Goal: Information Seeking & Learning: Learn about a topic

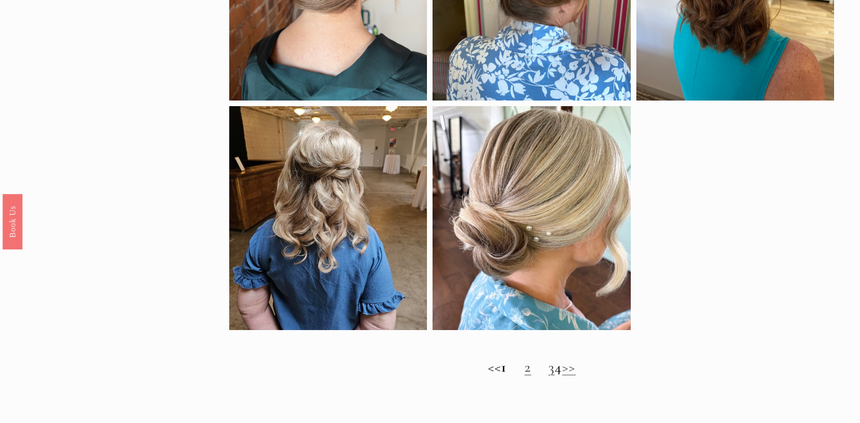
scroll to position [813, 0]
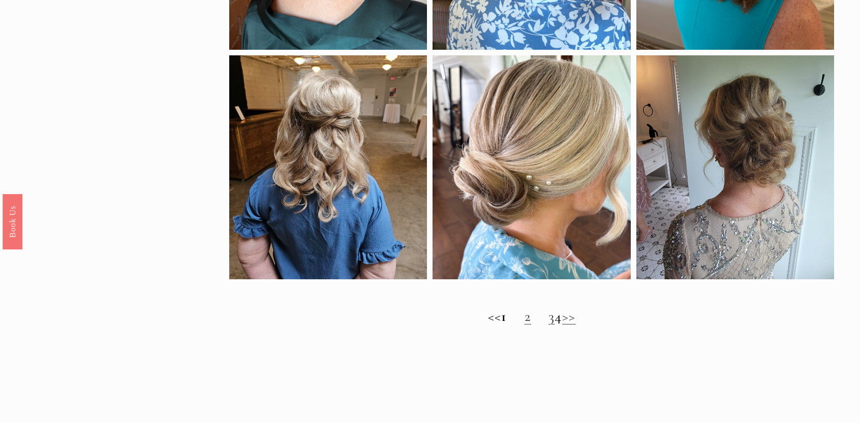
click at [501, 324] on strong "1" at bounding box center [504, 316] width 6 height 18
click at [548, 325] on link "3" at bounding box center [551, 316] width 6 height 18
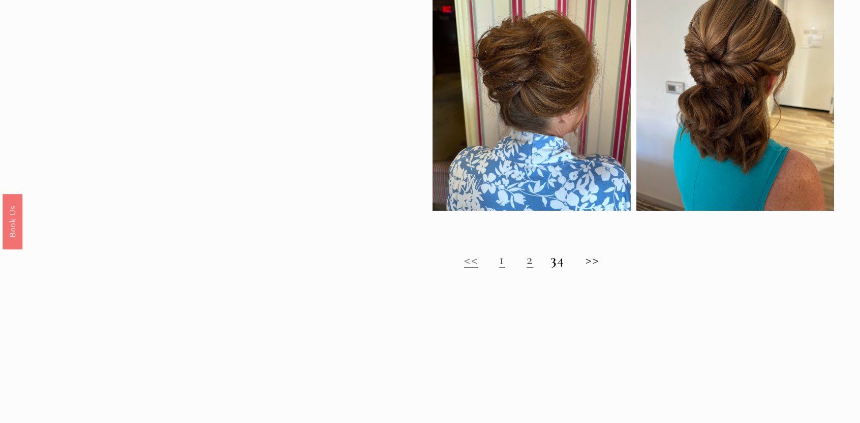
scroll to position [864, 0]
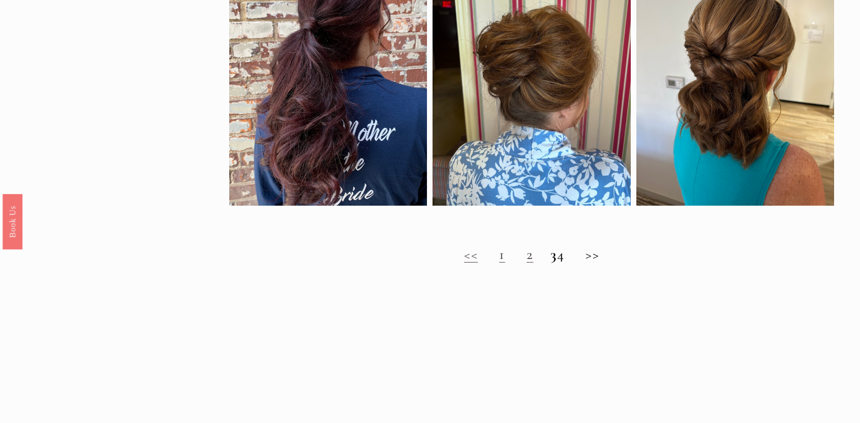
click at [550, 263] on strong "3" at bounding box center [553, 254] width 6 height 18
click at [569, 263] on h2 "<< 1 2 3 4 >>" at bounding box center [531, 254] width 605 height 17
click at [567, 263] on h2 "<< 1 2 3 4 >>" at bounding box center [531, 254] width 605 height 17
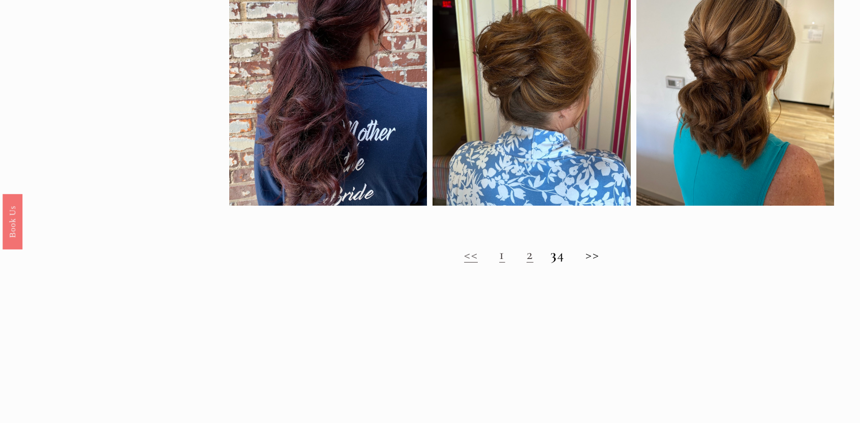
click at [499, 263] on link "1" at bounding box center [502, 254] width 6 height 18
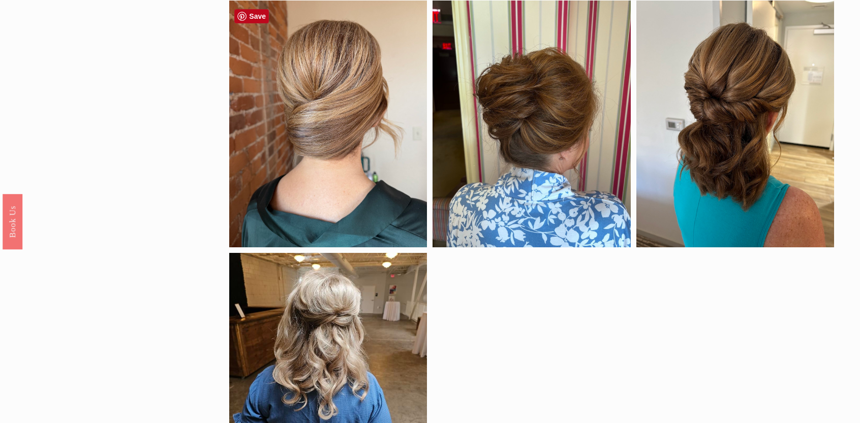
scroll to position [559, 0]
